Goal: Information Seeking & Learning: Find specific fact

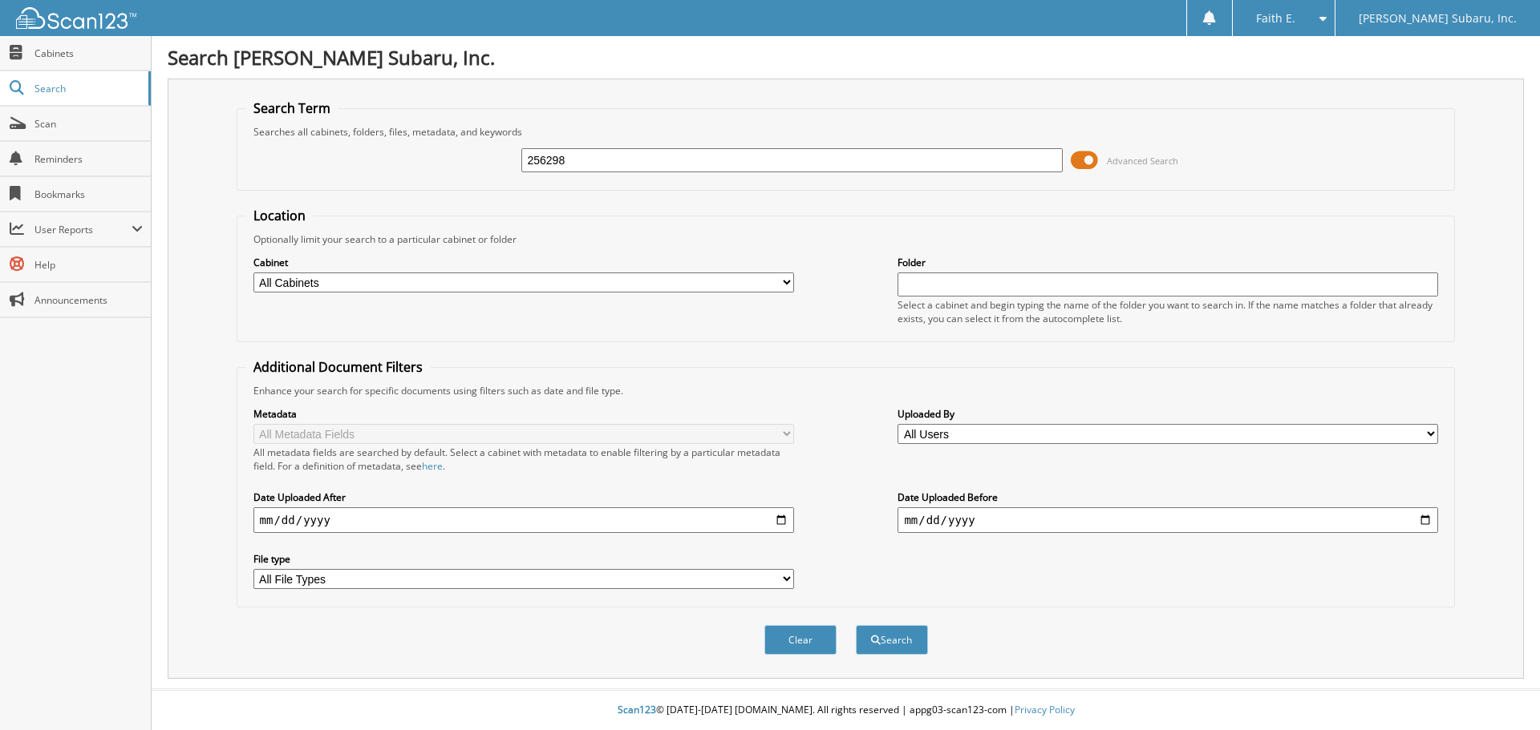
type input "256298"
click at [856, 625] on button "Search" at bounding box center [892, 640] width 72 height 30
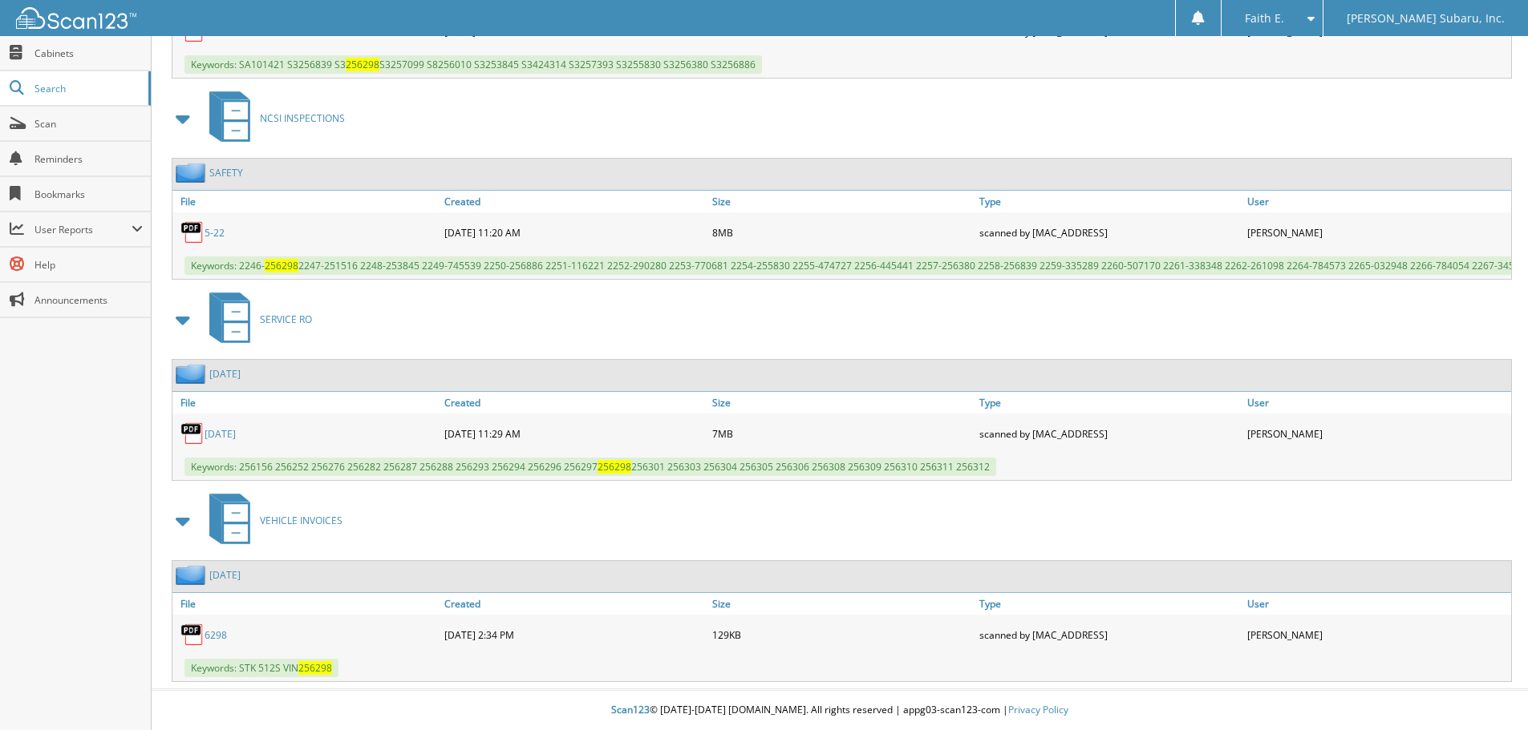
scroll to position [1072, 0]
click at [211, 633] on link "6298" at bounding box center [215, 636] width 22 height 14
